Goal: Check status: Check status

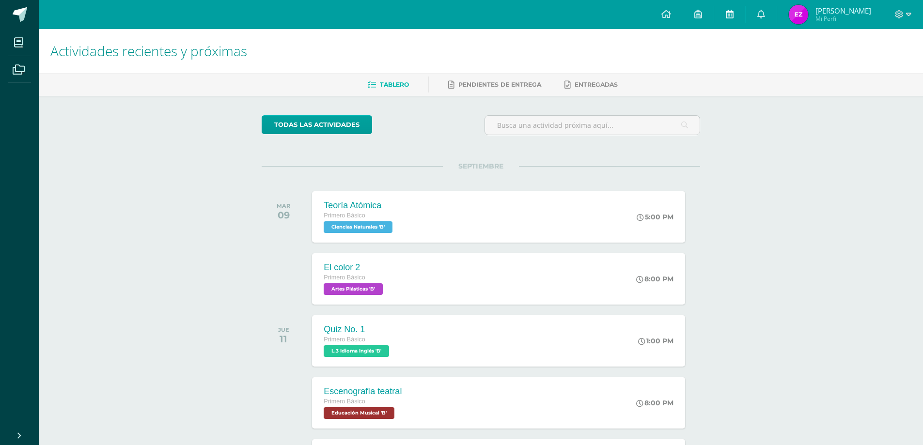
click at [734, 13] on icon at bounding box center [730, 14] width 8 height 9
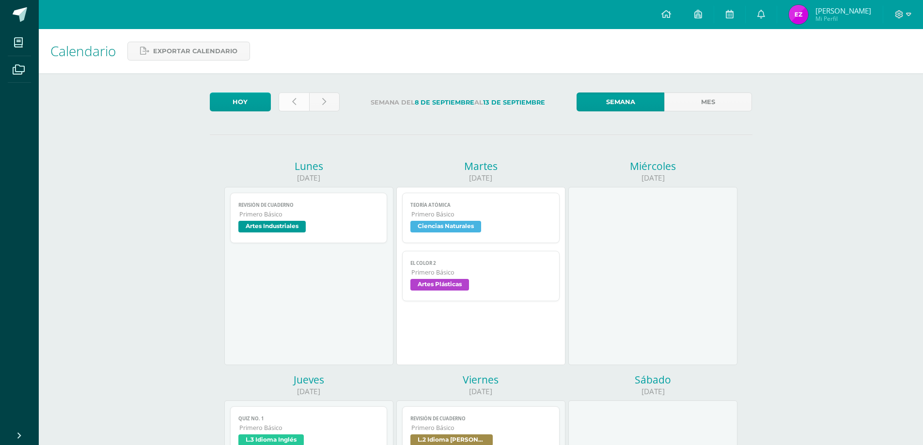
click at [291, 101] on link at bounding box center [294, 102] width 31 height 19
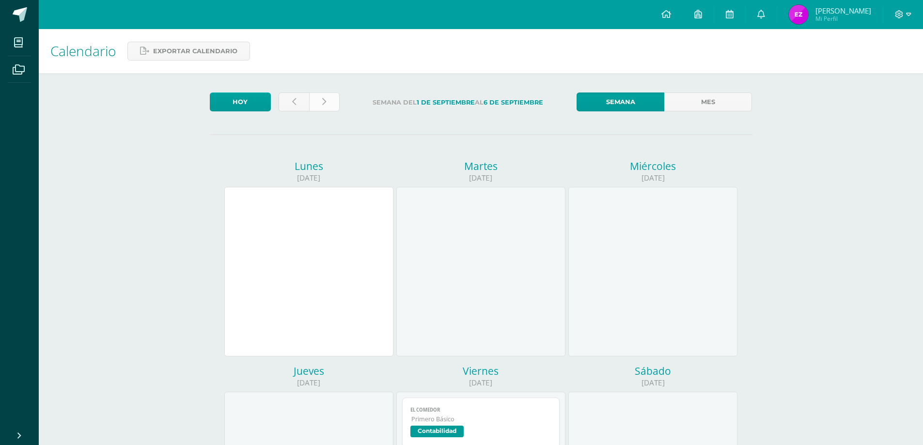
click at [320, 98] on link at bounding box center [324, 102] width 31 height 19
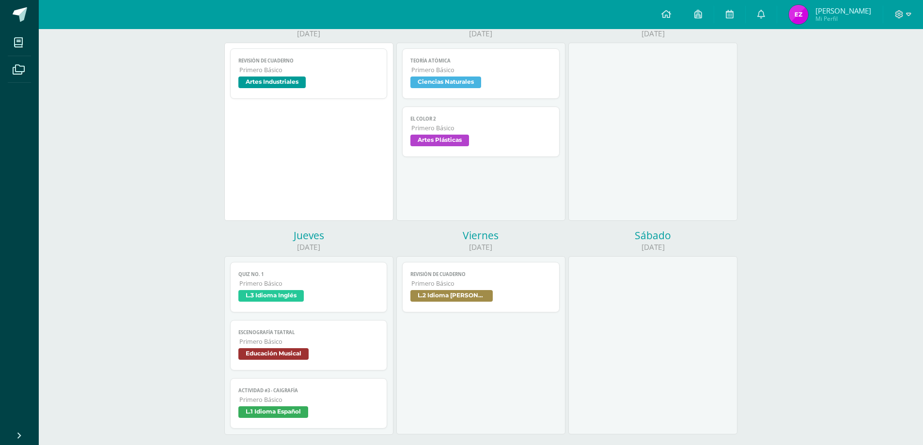
scroll to position [291, 0]
